Goal: Browse casually

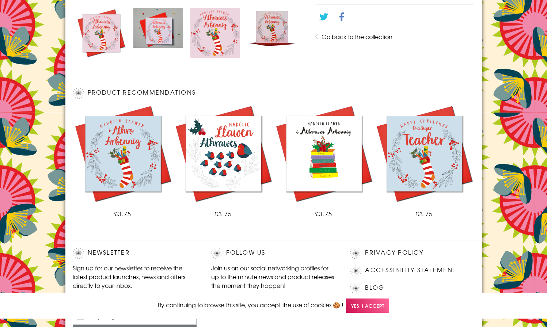
scroll to position [427, 0]
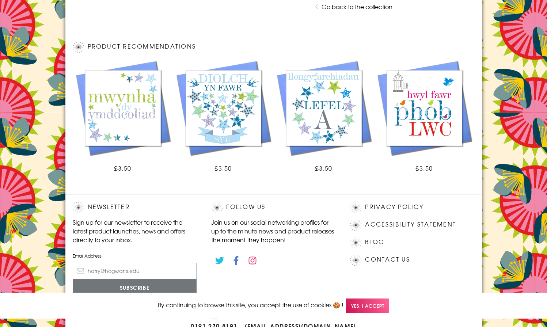
scroll to position [381, 0]
